Goal: Task Accomplishment & Management: Complete application form

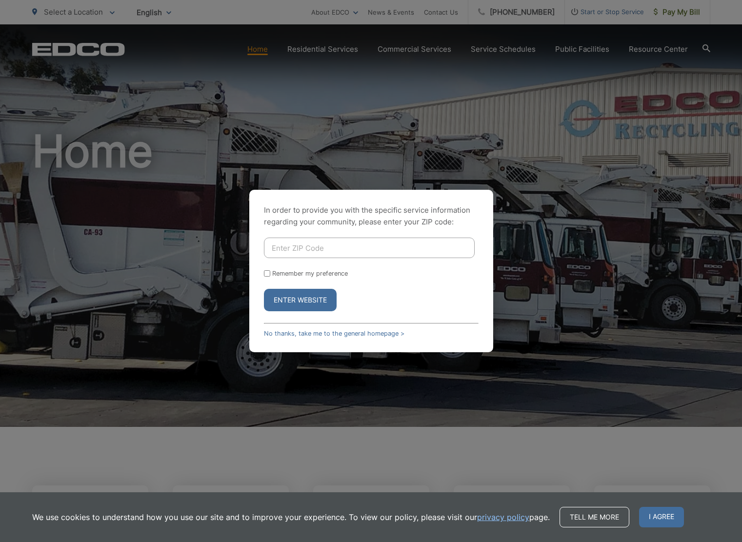
click at [309, 251] on input "Enter ZIP Code" at bounding box center [369, 248] width 211 height 20
type input "92026"
click at [314, 271] on label "Remember my preference" at bounding box center [310, 273] width 76 height 7
click at [270, 271] on input "Remember my preference" at bounding box center [267, 273] width 6 height 6
checkbox input "true"
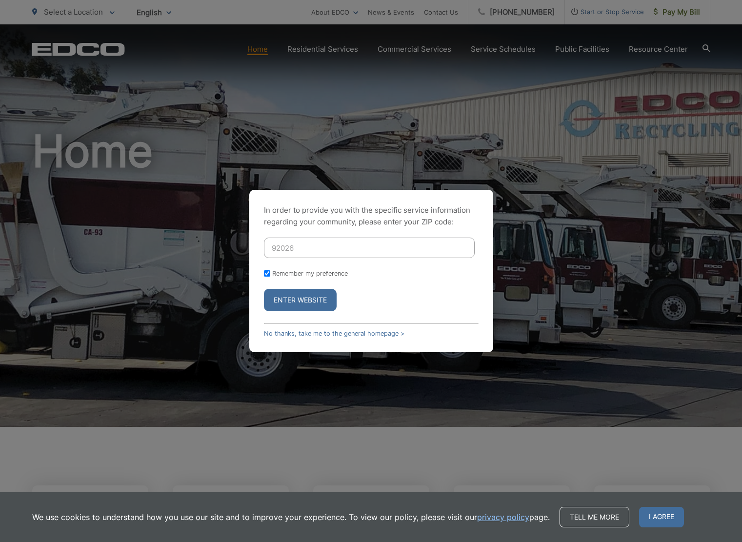
click at [313, 296] on button "Enter Website" at bounding box center [300, 300] width 73 height 22
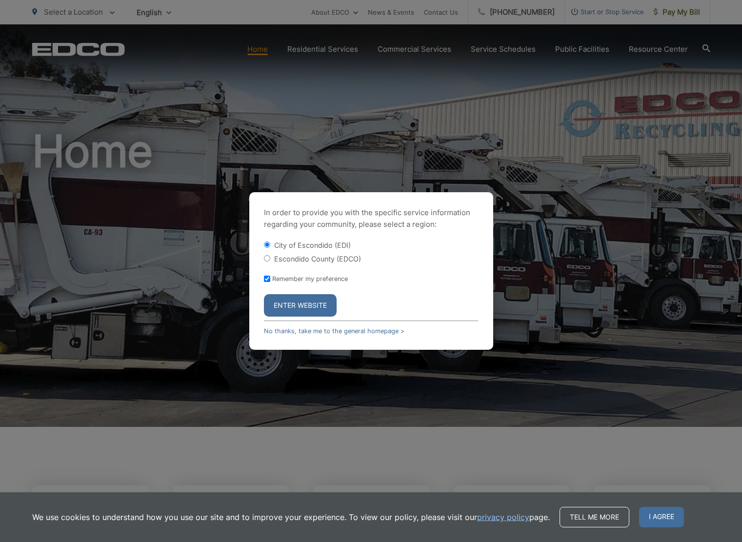
click at [354, 260] on label "Escondido County (EDCO)" at bounding box center [317, 259] width 87 height 8
click at [270, 260] on input "Escondido County (EDCO)" at bounding box center [267, 258] width 6 height 6
radio input "true"
click at [306, 306] on button "Enter Website" at bounding box center [300, 305] width 73 height 22
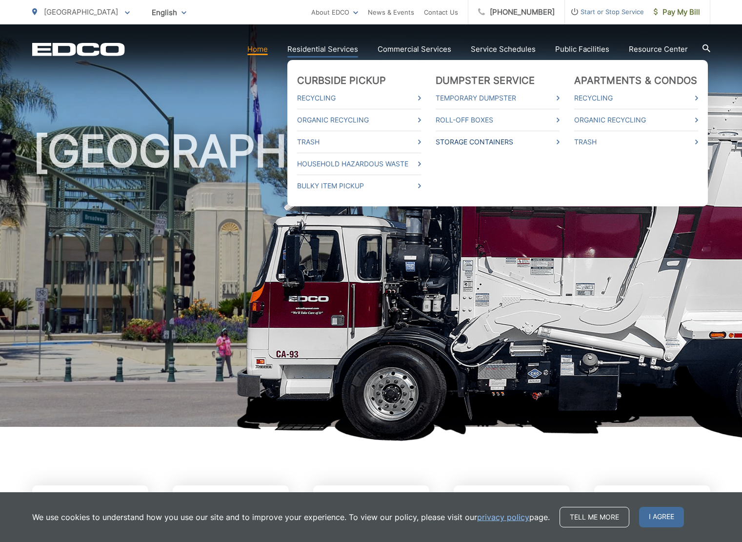
click at [495, 139] on link "Storage Containers" at bounding box center [498, 142] width 124 height 12
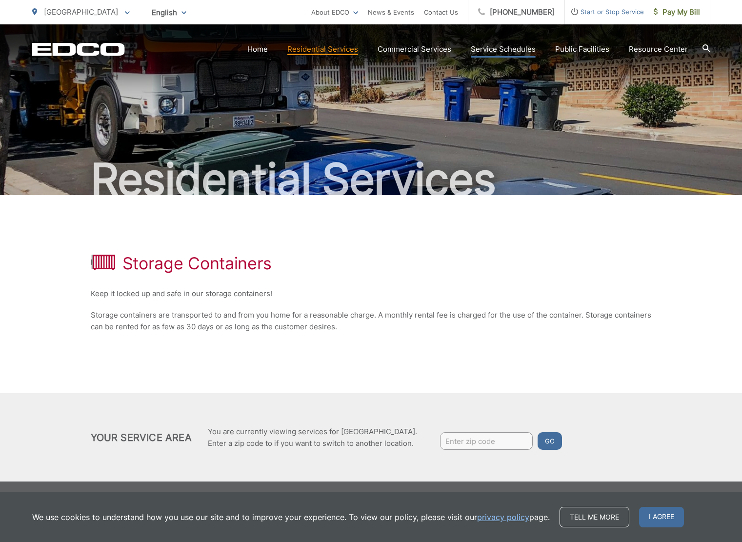
click at [513, 47] on link "Service Schedules" at bounding box center [503, 49] width 65 height 12
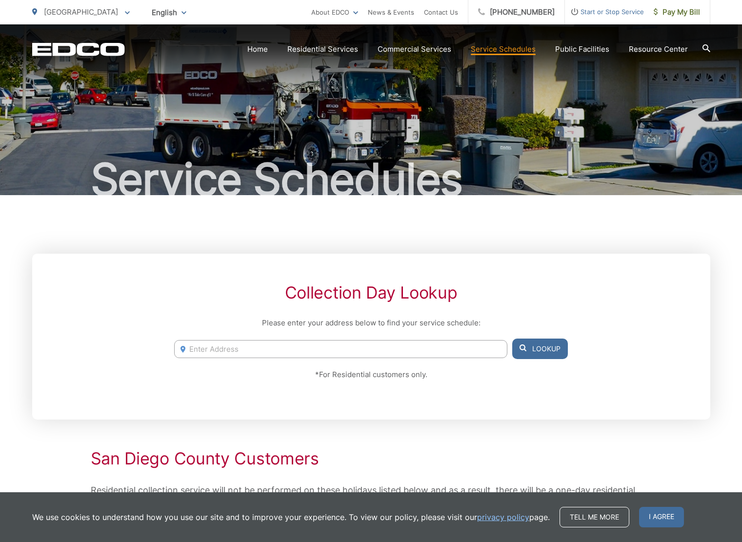
click at [260, 353] on input "Enter Address" at bounding box center [340, 349] width 333 height 18
click at [533, 352] on button "Lookup" at bounding box center [540, 349] width 56 height 20
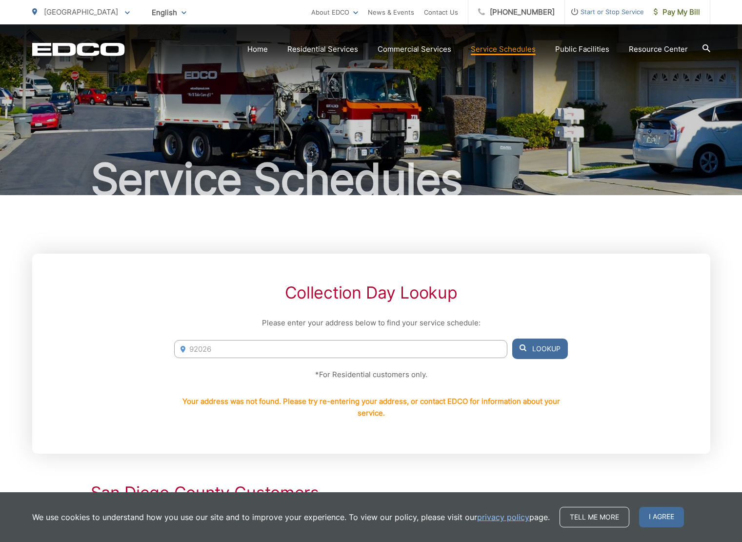
click at [399, 352] on input "92026" at bounding box center [340, 349] width 333 height 18
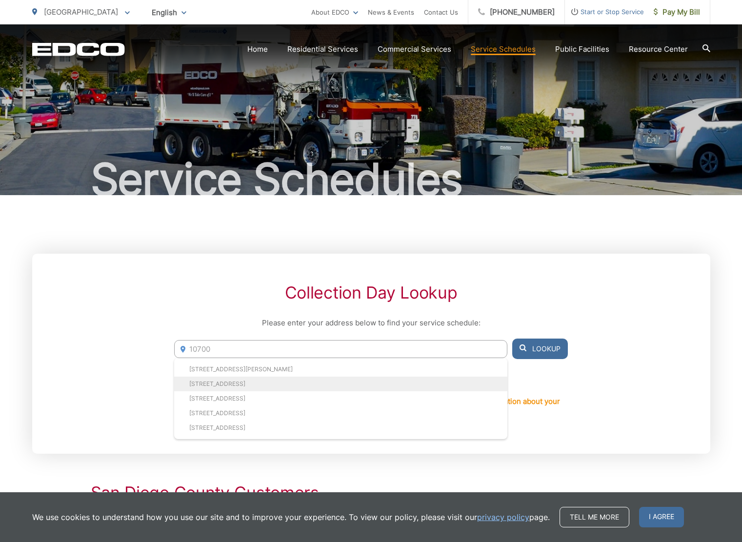
click at [366, 377] on li "1070 El Paseo, Vista, CA, 92084" at bounding box center [340, 384] width 333 height 15
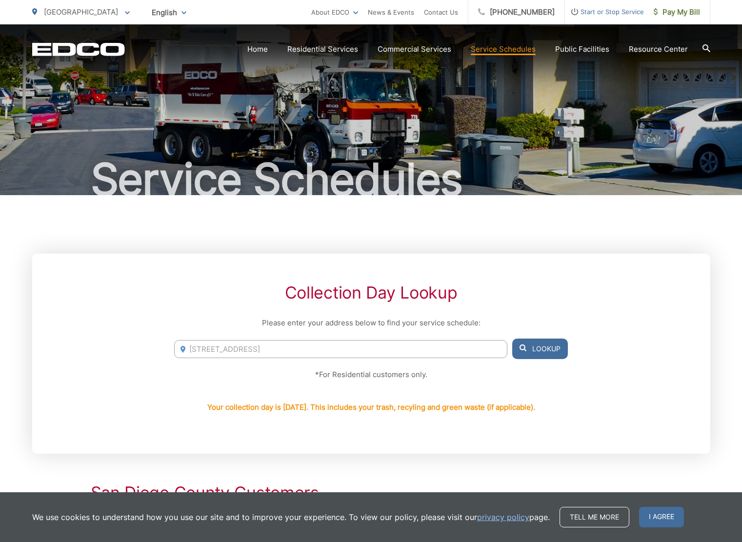
click at [314, 347] on input "1070 El Paseo, Vista, CA, 92084" at bounding box center [340, 349] width 333 height 18
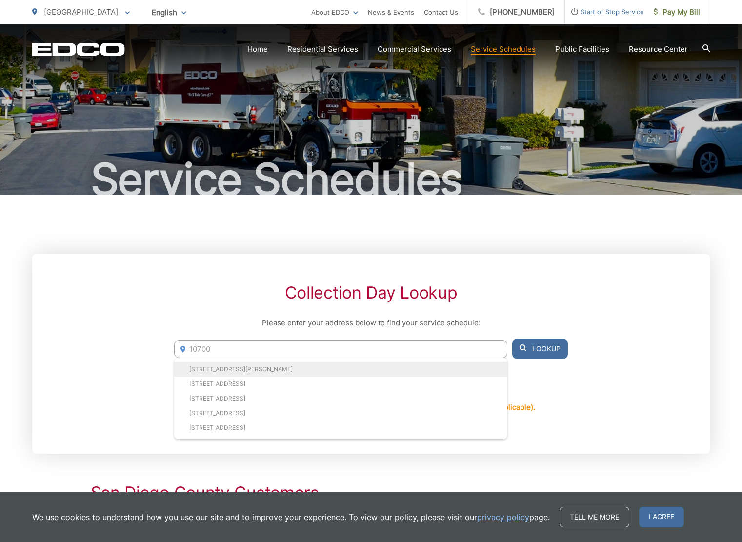
click at [248, 369] on li "10700 E Meadow Glen Way, Escondido, CA, 92026" at bounding box center [340, 369] width 333 height 15
type input "10700 E Meadow Glen Way, Escondido, CA, 92026"
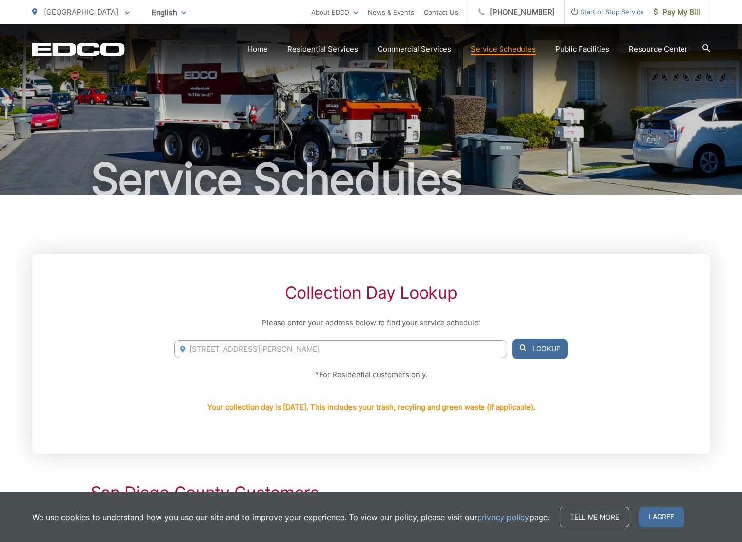
click at [548, 344] on button "Lookup" at bounding box center [540, 349] width 56 height 20
click at [264, 48] on link "Home" at bounding box center [257, 49] width 20 height 12
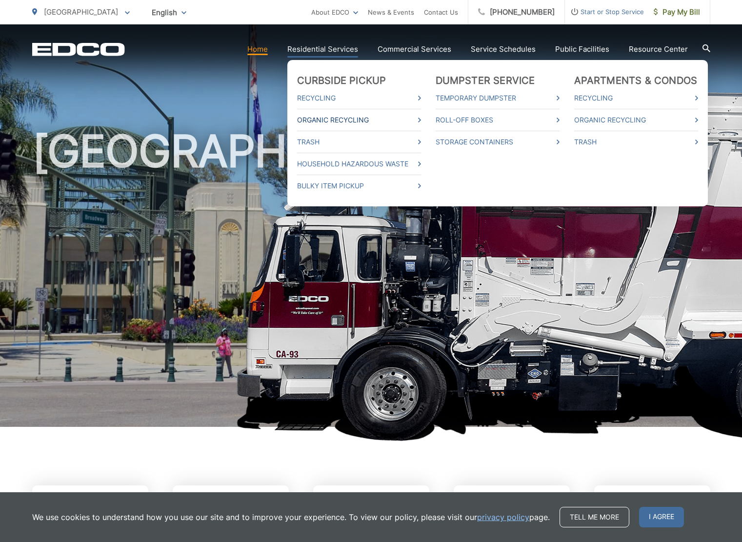
click at [352, 118] on link "Organic Recycling" at bounding box center [359, 120] width 124 height 12
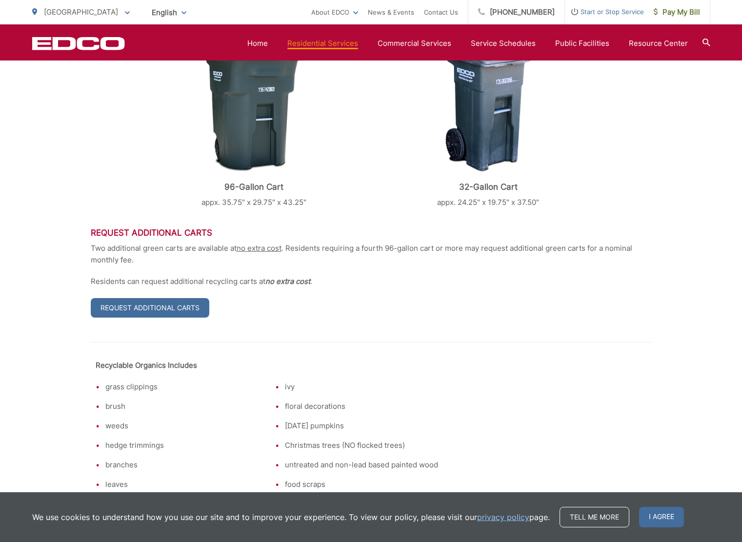
scroll to position [358, 0]
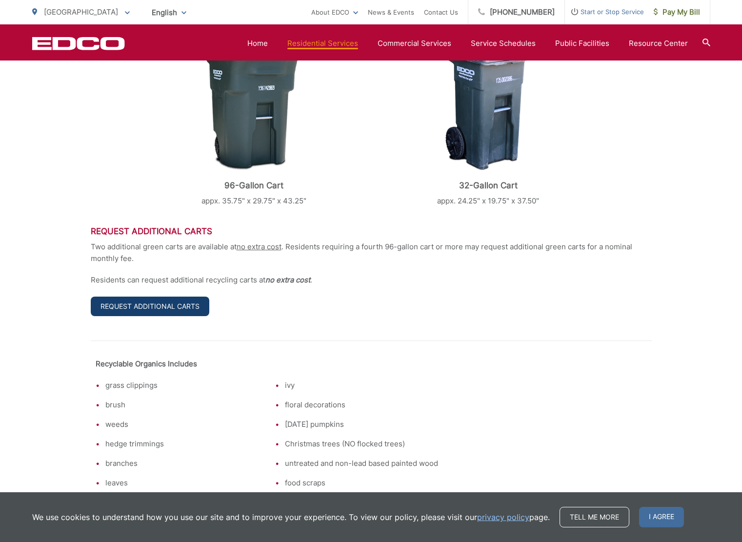
click at [167, 304] on link "Request Additional Carts" at bounding box center [150, 307] width 119 height 20
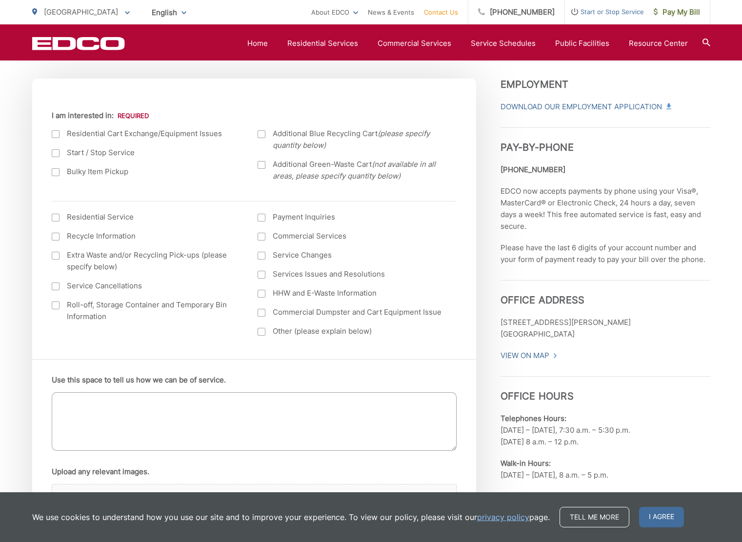
scroll to position [332, 0]
click at [264, 167] on div at bounding box center [262, 165] width 8 height 8
click at [0, 0] on input "Additional Green-Waste Cart (not available in all areas, please specify quantit…" at bounding box center [0, 0] width 0 height 0
click at [263, 135] on div at bounding box center [262, 134] width 8 height 8
click at [0, 0] on input "Additional Blue Recycling Cart (please specify quantity below)" at bounding box center [0, 0] width 0 height 0
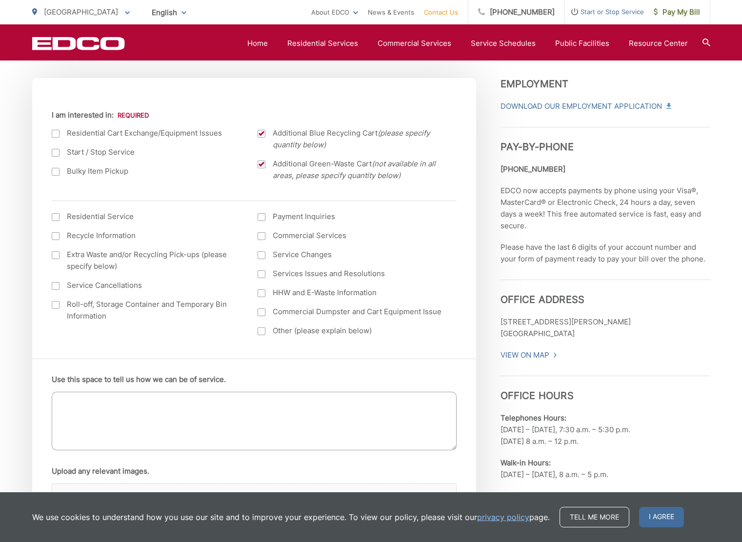
click at [250, 398] on textarea "Use this space to tell us how we can be of service." at bounding box center [254, 421] width 405 height 59
click at [263, 134] on div at bounding box center [262, 134] width 8 height 8
click at [0, 0] on input "Additional Blue Recycling Cart (please specify quantity below)" at bounding box center [0, 0] width 0 height 0
click at [191, 400] on textarea "1 additional blue recycling cart please 2 additional" at bounding box center [254, 421] width 405 height 59
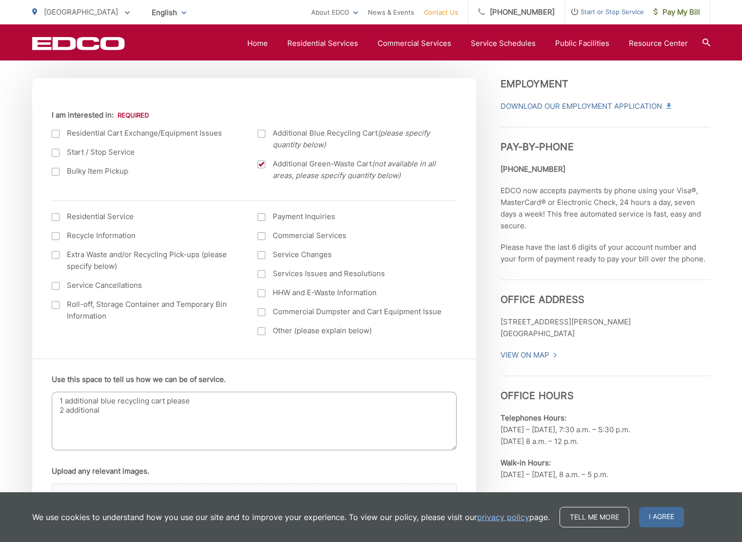
click at [191, 400] on textarea "1 additional blue recycling cart please 2 additional" at bounding box center [254, 421] width 405 height 59
type textarea "2 additional Green Waste carts 1 additional Blue Recycling cart please"
click at [263, 134] on div at bounding box center [262, 134] width 8 height 8
click at [0, 0] on input "Additional Blue Recycling Cart (please specify quantity below)" at bounding box center [0, 0] width 0 height 0
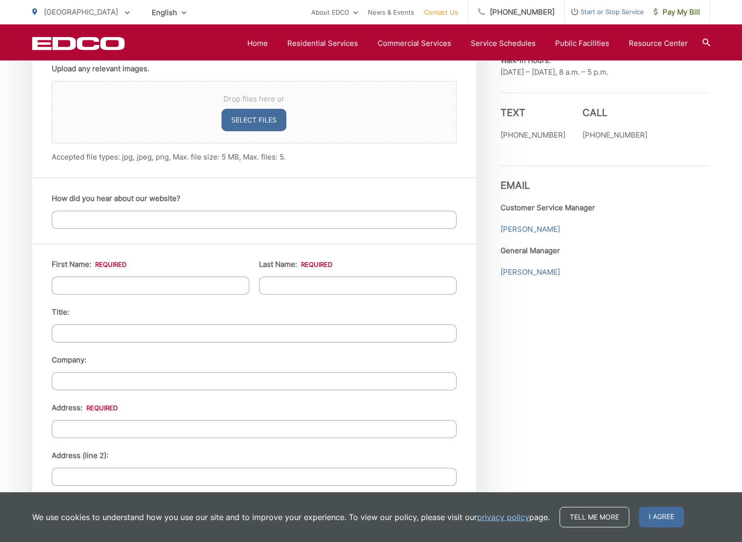
scroll to position [735, 0]
click at [157, 217] on input "How did you hear about our website?" at bounding box center [254, 219] width 405 height 18
type input "Cuz you guys are awesome!!"
click at [86, 280] on input "First Name: *" at bounding box center [151, 285] width 198 height 18
type input "[PERSON_NAME]"
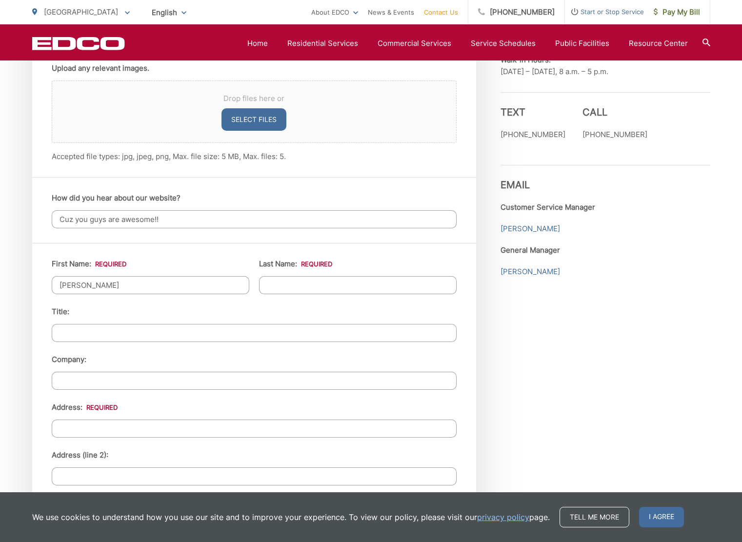
type input "[PERSON_NAME]"
type input "[STREET_ADDRESS][PERSON_NAME]"
type input "Escondido"
type input "92026-6924"
type input "[PHONE_NUMBER]"
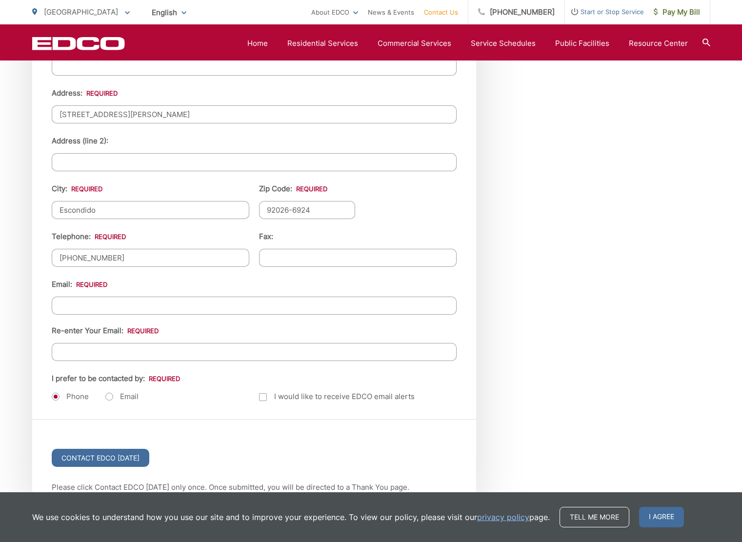
scroll to position [1080, 0]
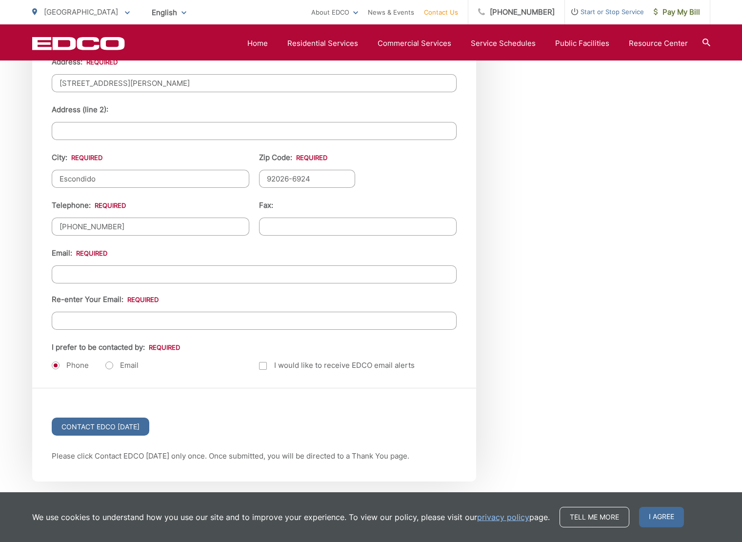
click at [147, 271] on input "Email *" at bounding box center [254, 274] width 405 height 18
type input "[EMAIL_ADDRESS][PERSON_NAME][DOMAIN_NAME]"
click at [139, 320] on input "Re-enter Your Email:" at bounding box center [254, 321] width 405 height 18
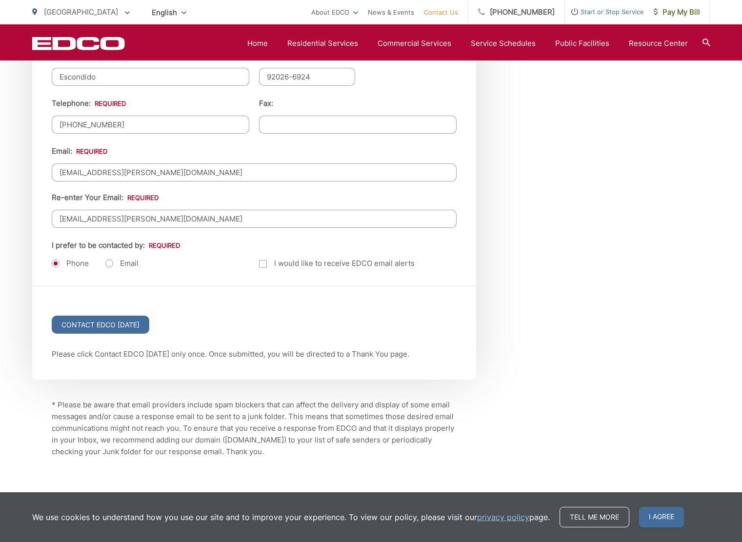
scroll to position [1183, 0]
type input "[EMAIL_ADDRESS][PERSON_NAME][DOMAIN_NAME]"
click at [262, 262] on div at bounding box center [263, 264] width 8 height 8
click at [0, 0] on input "Email Alerts" at bounding box center [0, 0] width 0 height 0
click at [108, 323] on input "Contact EDCO [DATE]" at bounding box center [101, 324] width 98 height 18
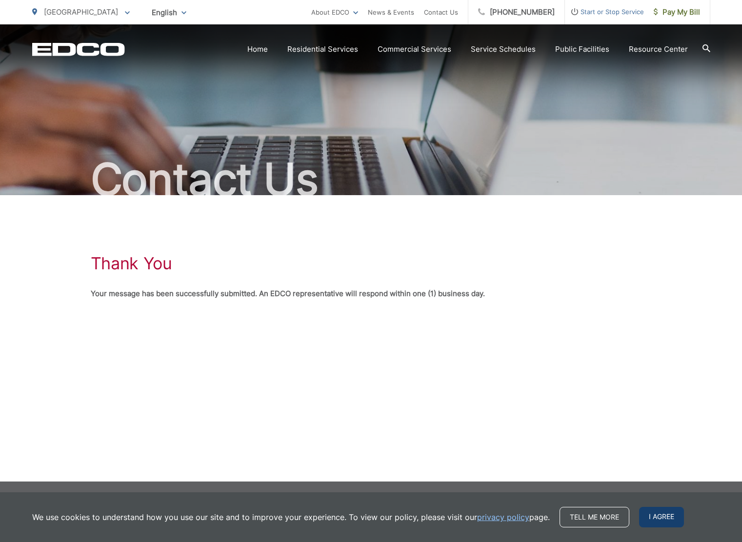
click at [659, 513] on span "I agree" at bounding box center [661, 517] width 45 height 20
